Goal: Task Accomplishment & Management: Use online tool/utility

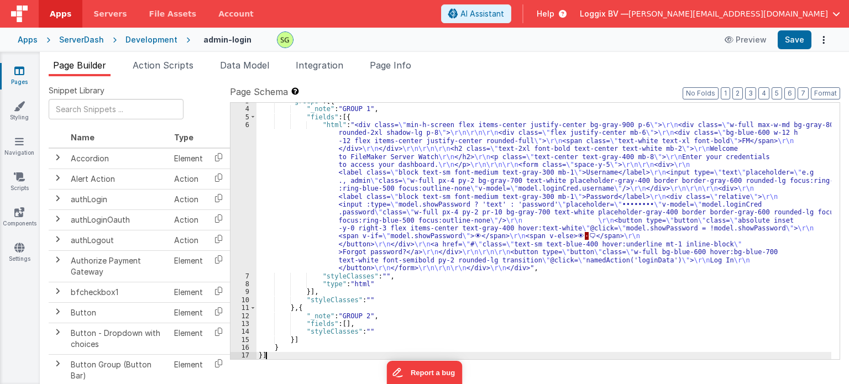
scroll to position [22, 0]
click at [143, 43] on div "Development" at bounding box center [152, 39] width 52 height 11
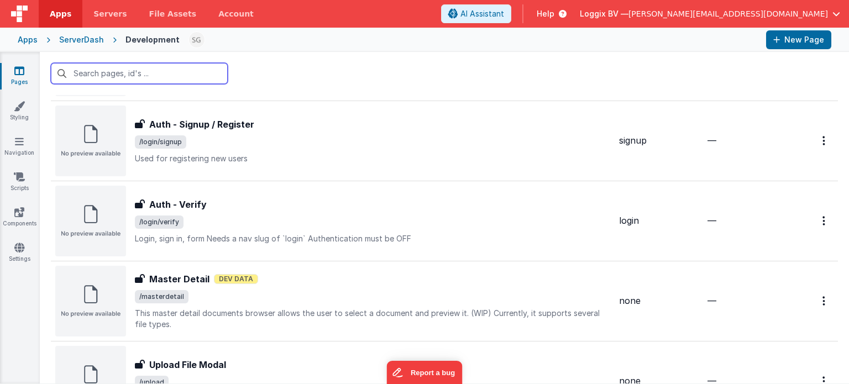
scroll to position [1148, 0]
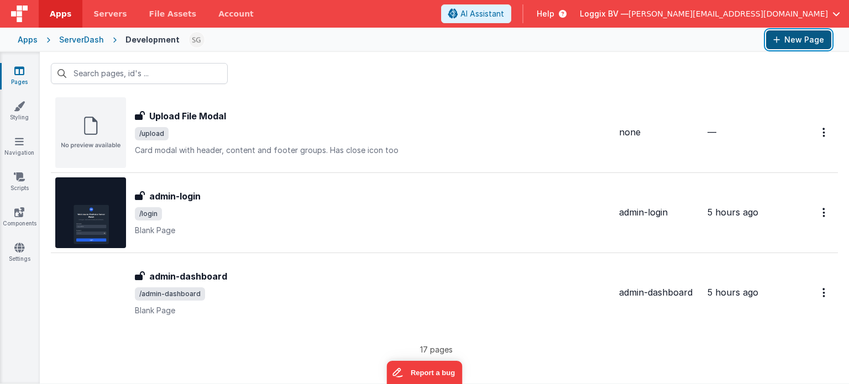
click at [811, 36] on button "New Page" at bounding box center [798, 39] width 65 height 19
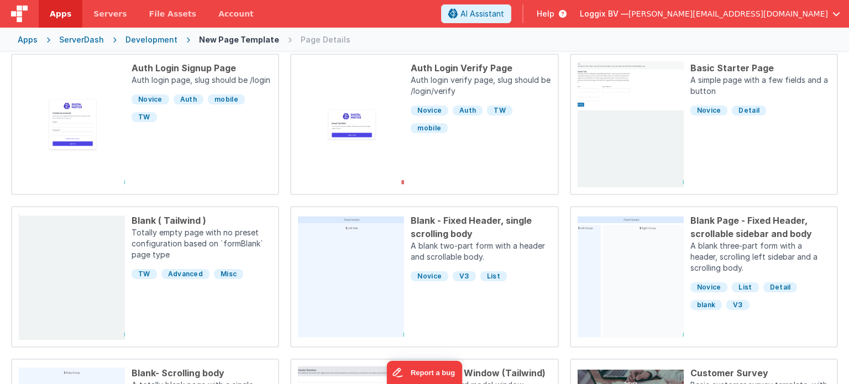
scroll to position [358, 0]
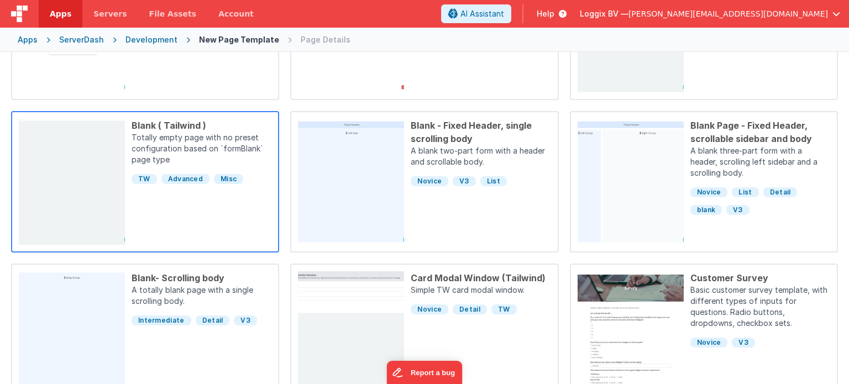
click at [185, 211] on div "Blank ( Tailwind ) Totally empty page with no preset configuration based on `fo…" at bounding box center [198, 182] width 147 height 126
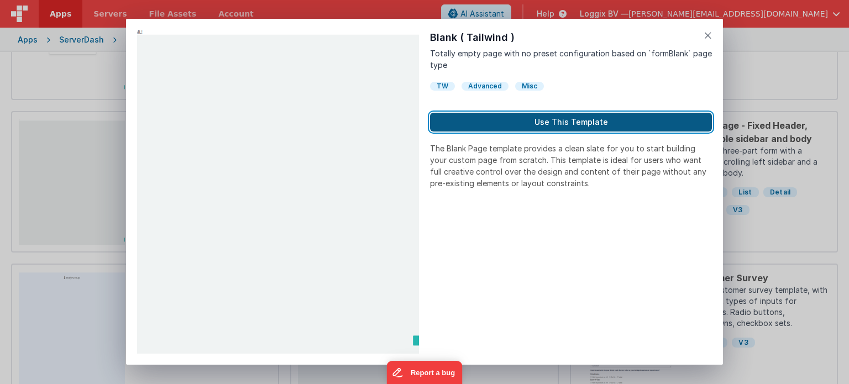
click at [540, 117] on button "Use This Template" at bounding box center [571, 122] width 282 height 19
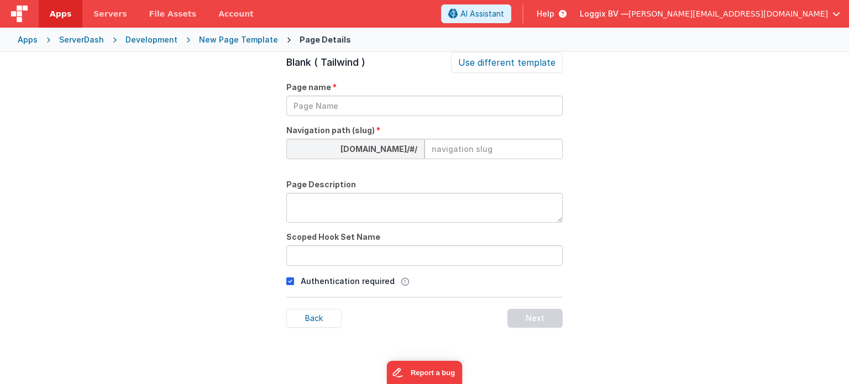
scroll to position [38, 0]
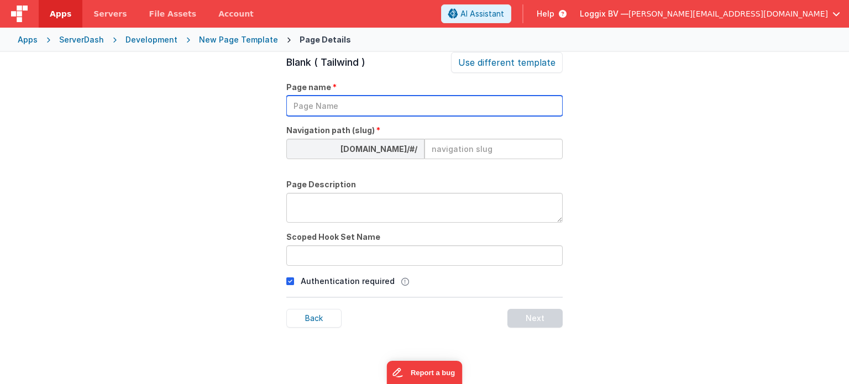
click at [406, 114] on input "text" at bounding box center [424, 106] width 276 height 20
type input "admin-server"
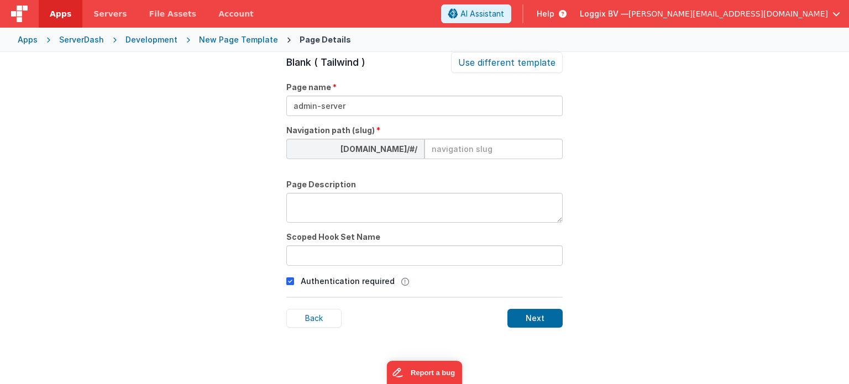
click at [429, 148] on input at bounding box center [494, 149] width 138 height 20
click at [529, 139] on input "admin-server" at bounding box center [494, 149] width 138 height 20
type input "admin-server"
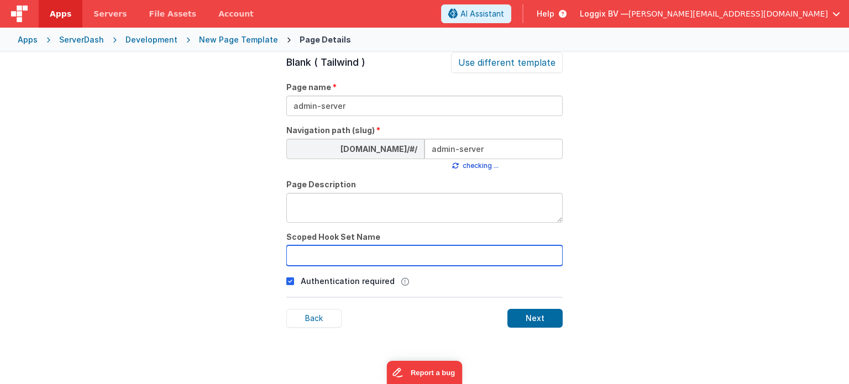
click at [374, 258] on input "text" at bounding box center [424, 256] width 276 height 20
paste input "admin-server"
type input "admin-server"
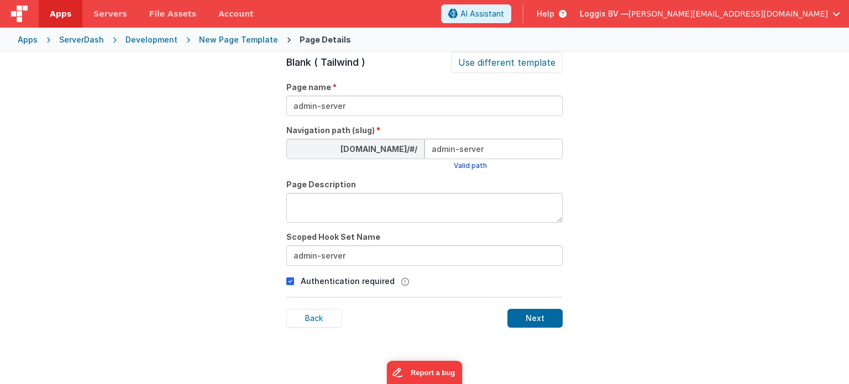
click at [290, 283] on icon at bounding box center [290, 281] width 8 height 13
click at [554, 316] on div "Next" at bounding box center [535, 318] width 55 height 19
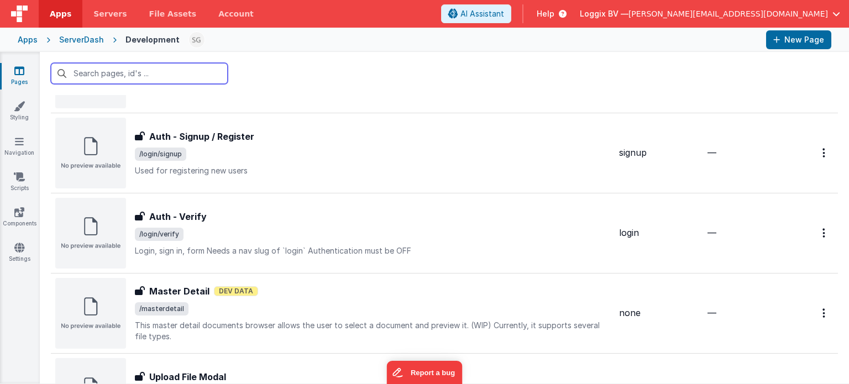
scroll to position [1228, 0]
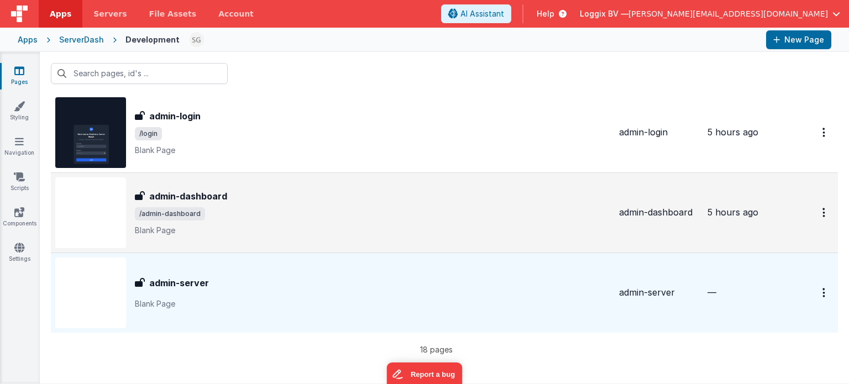
click at [323, 207] on span "/admin-dashboard" at bounding box center [373, 213] width 476 height 13
